Goal: Find specific page/section: Find specific page/section

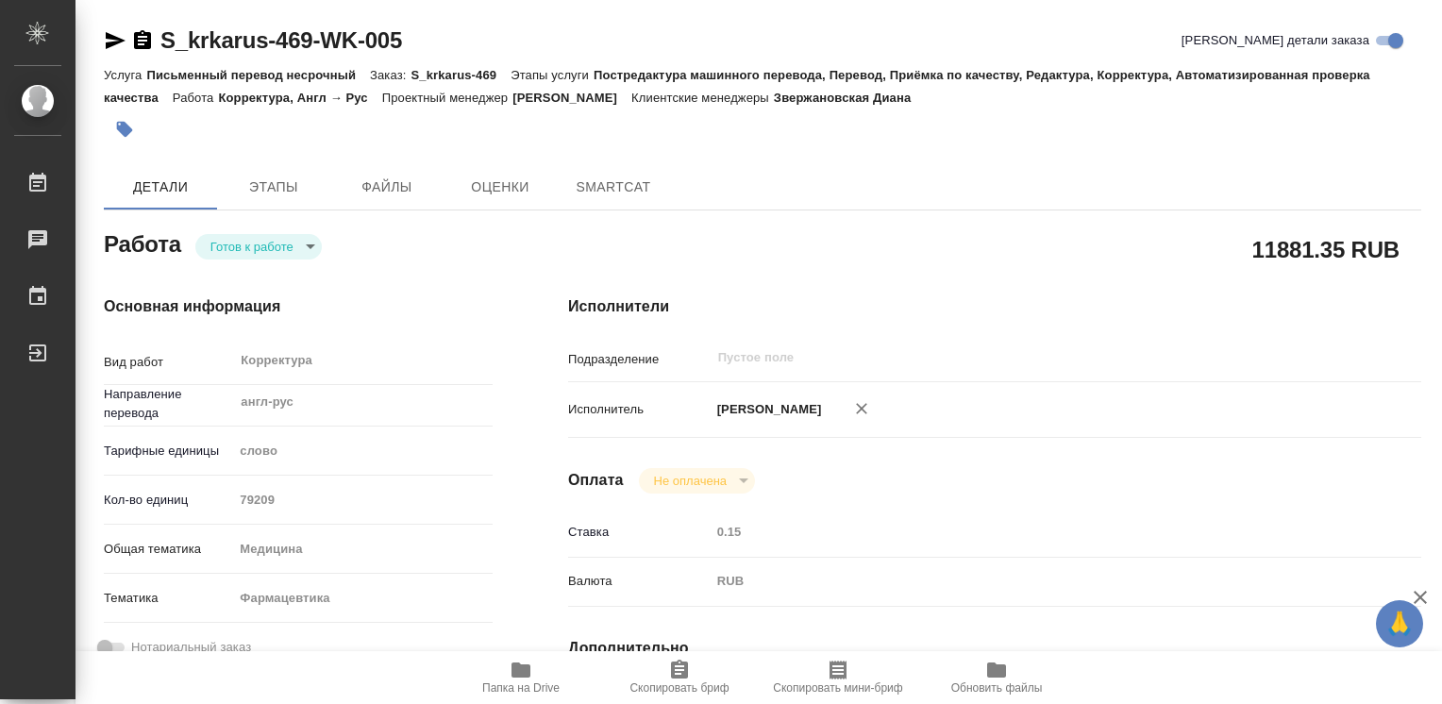
type textarea "x"
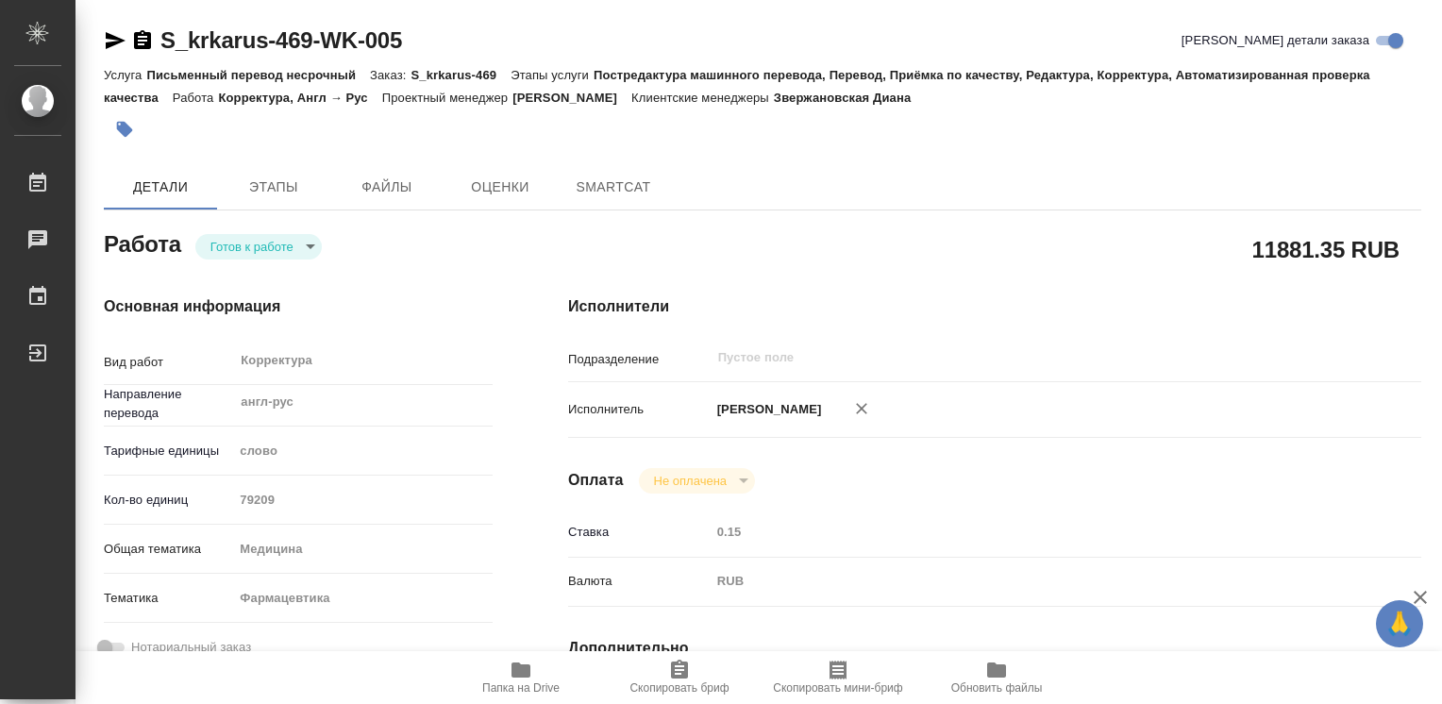
type textarea "x"
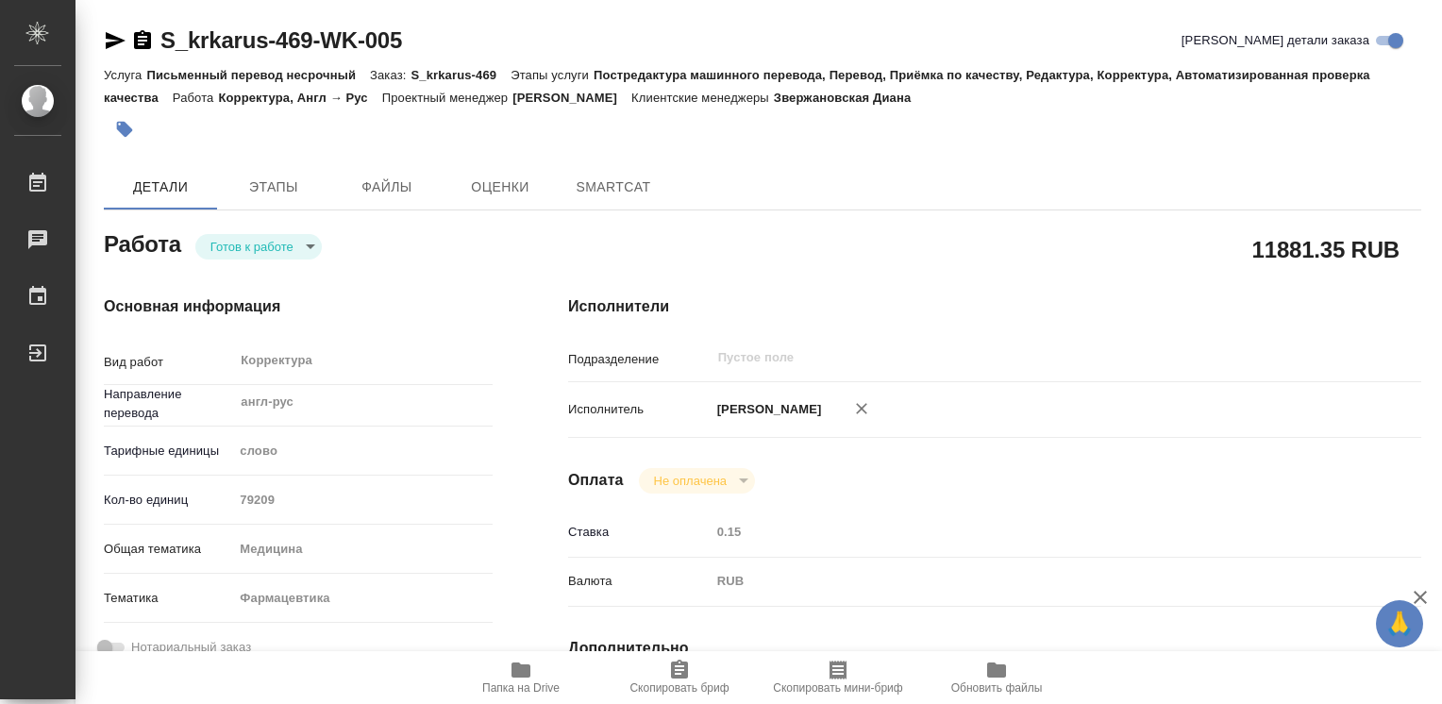
type textarea "x"
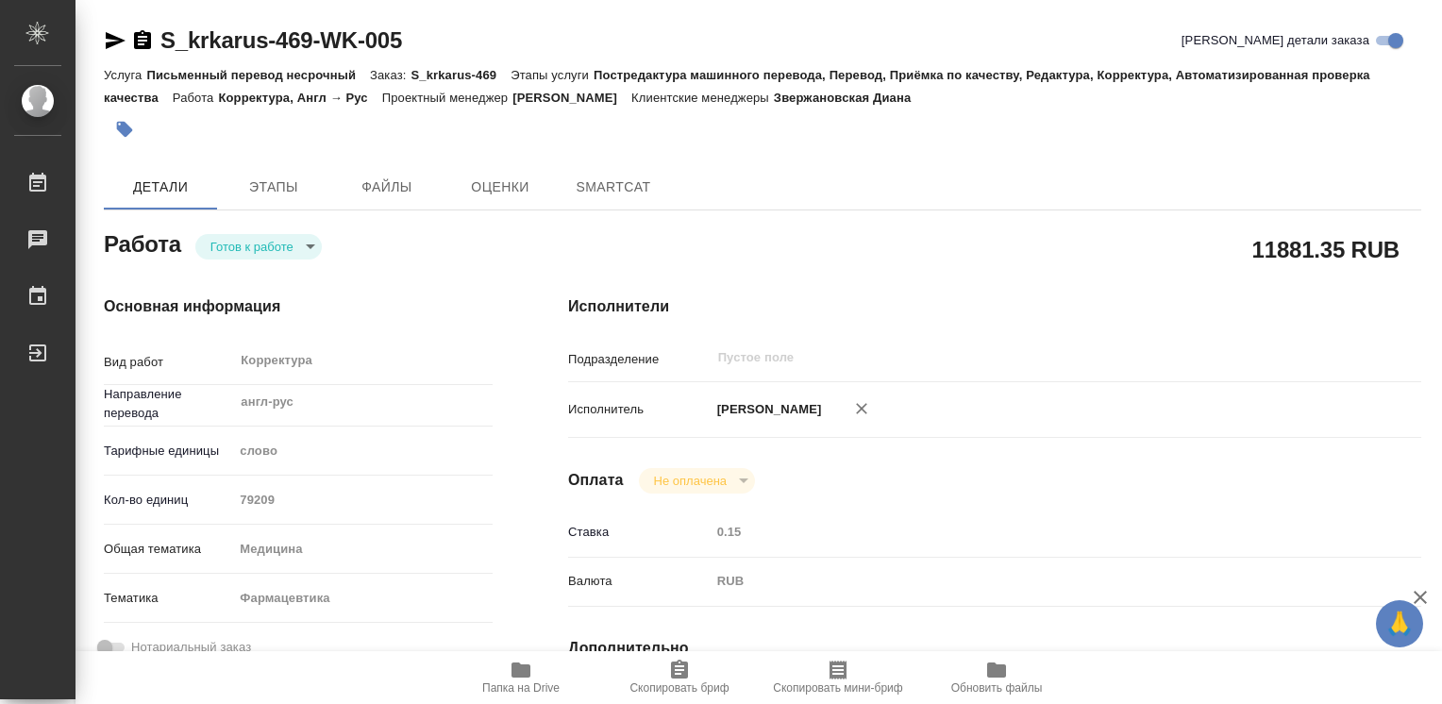
type textarea "x"
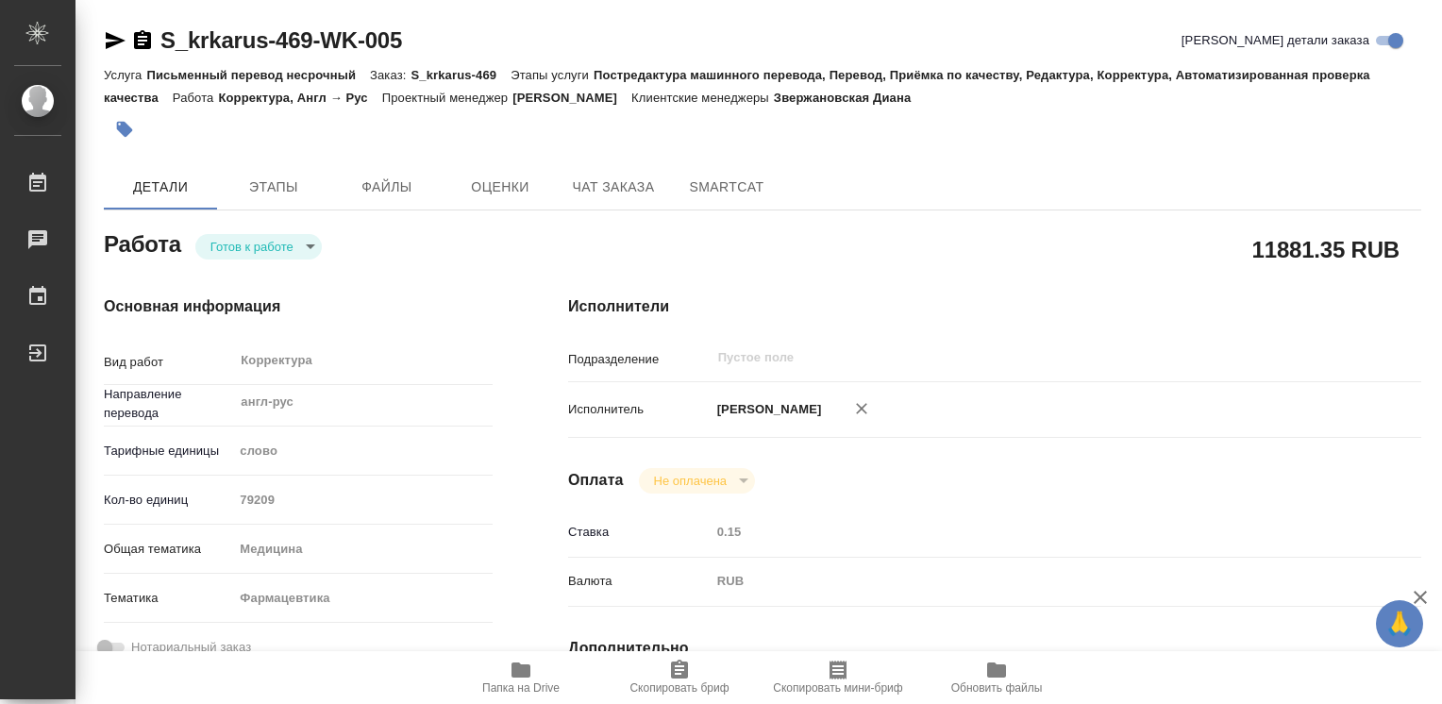
scroll to position [94, 0]
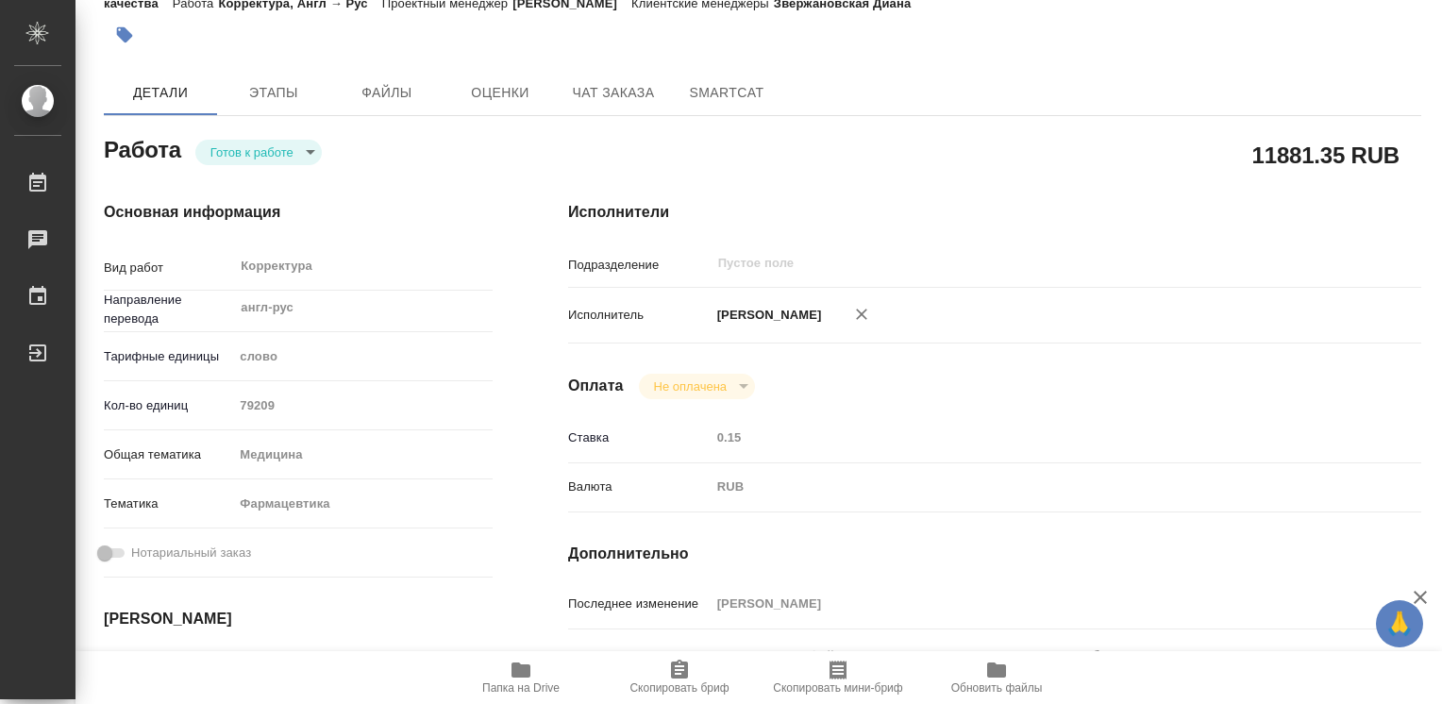
type textarea "x"
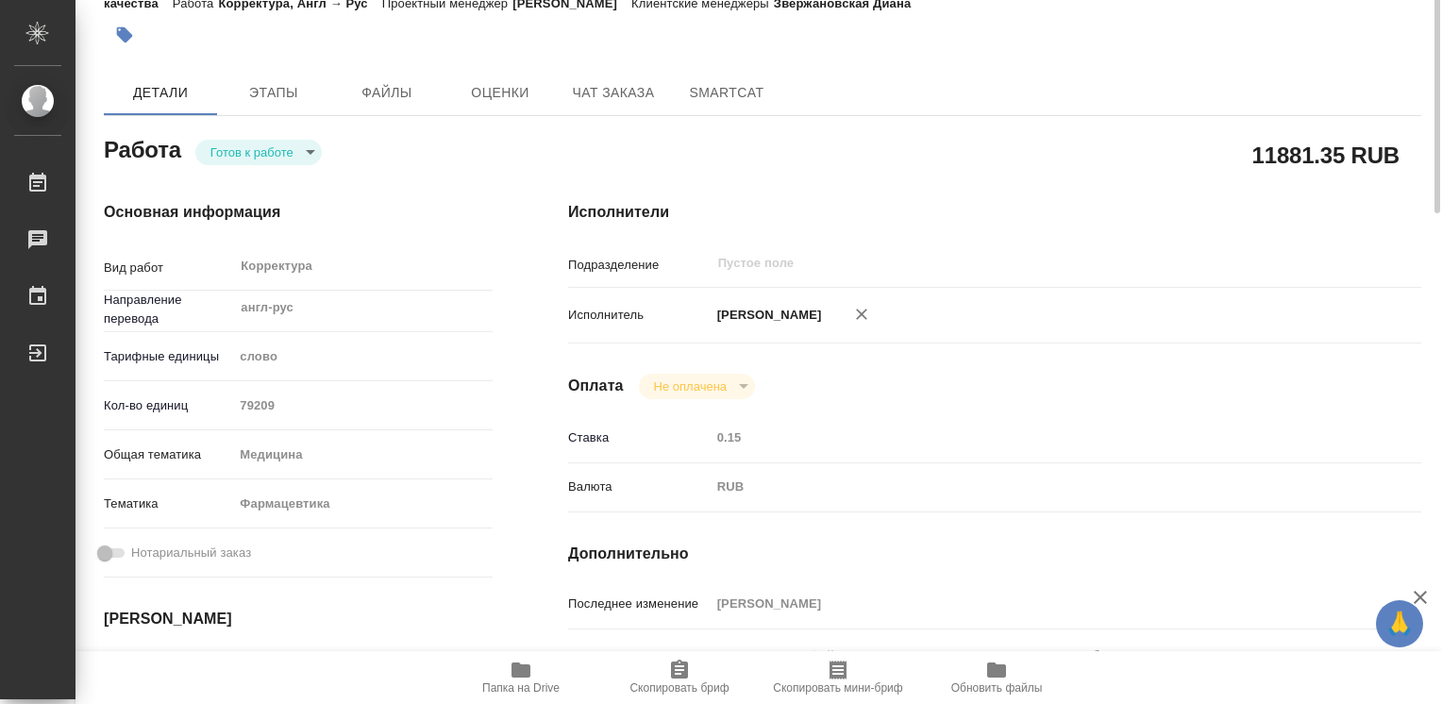
scroll to position [0, 0]
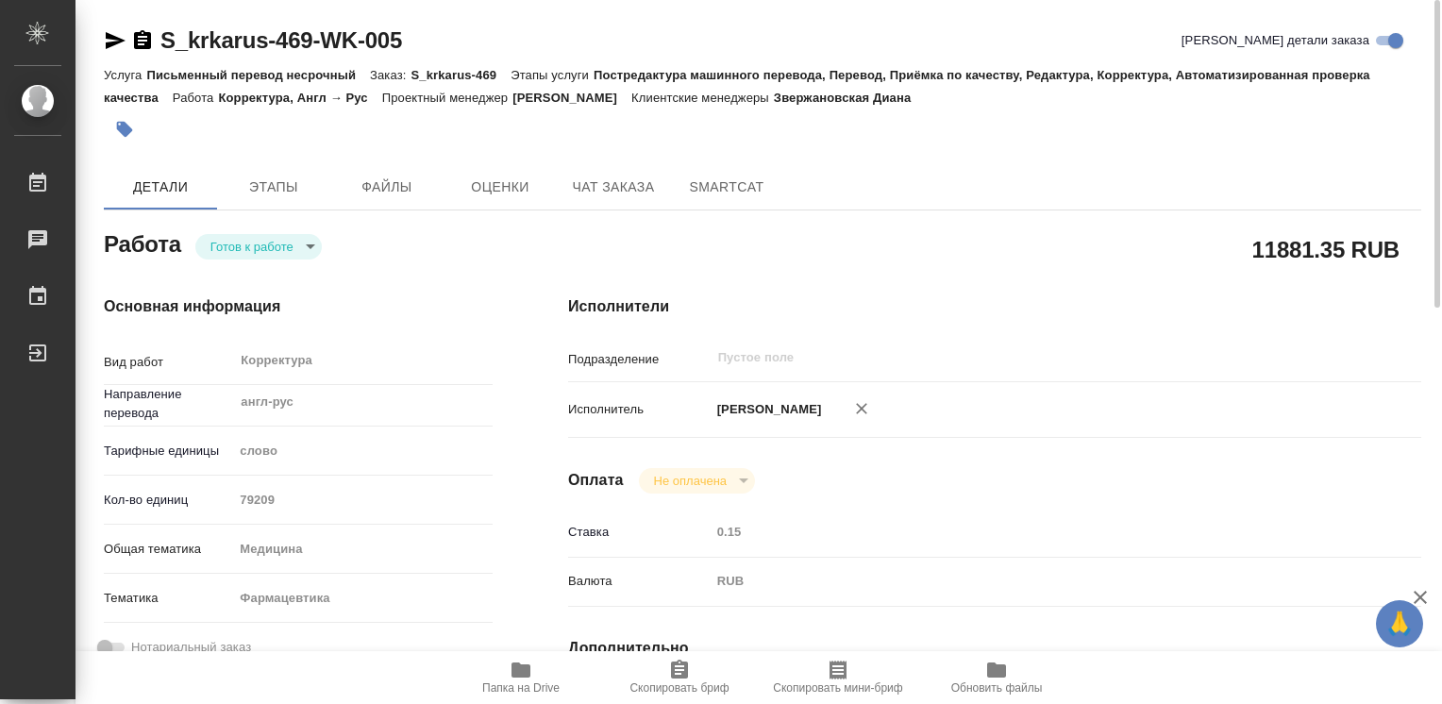
type textarea "x"
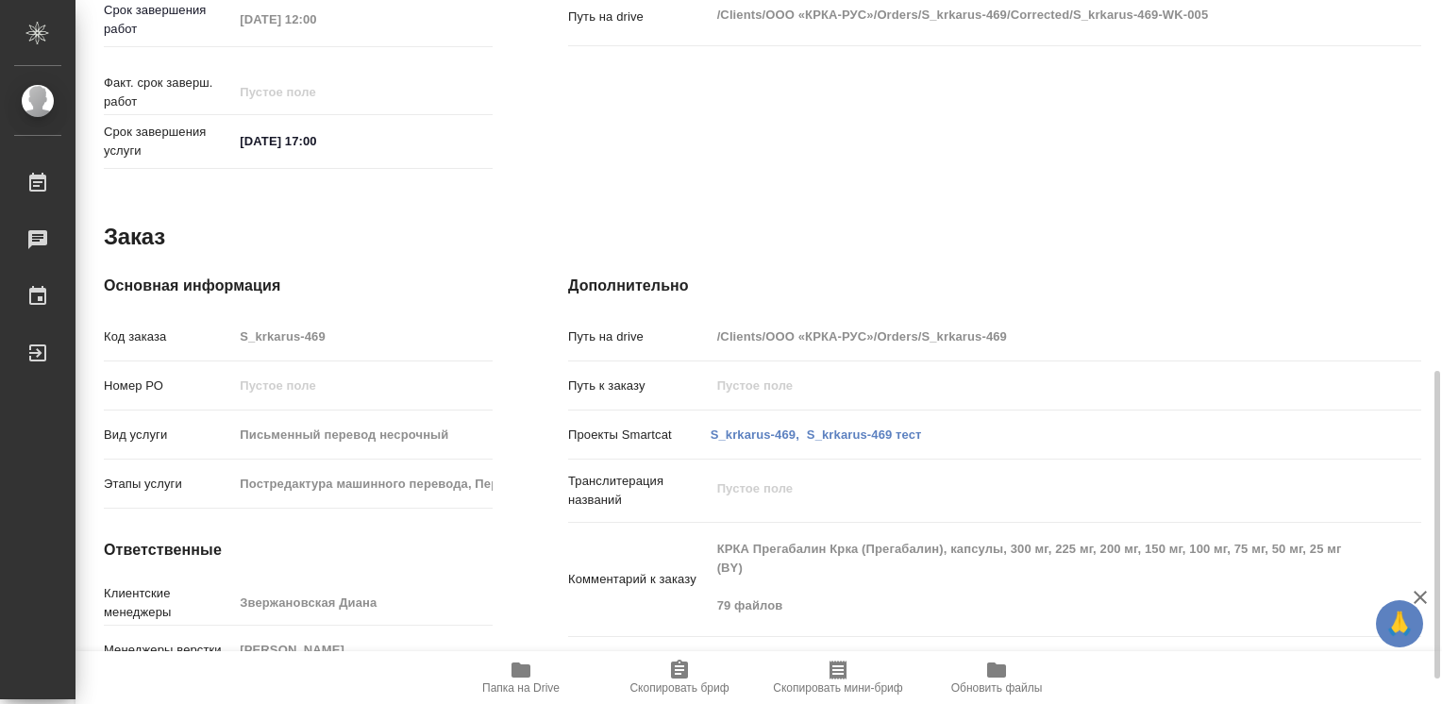
scroll to position [906, 0]
